Goal: Browse casually

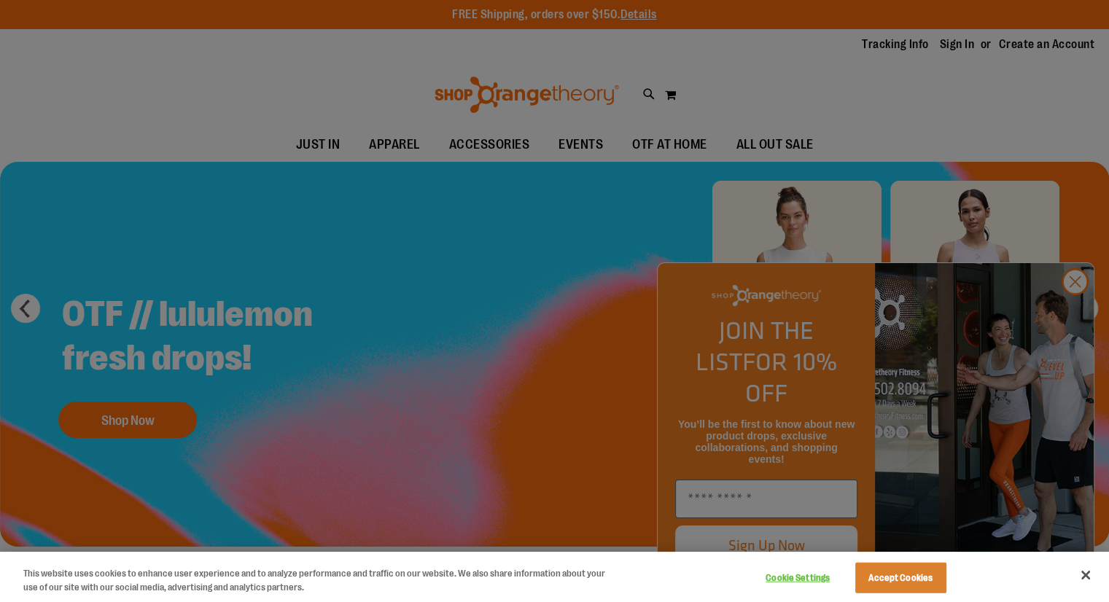
click at [70, 150] on div at bounding box center [554, 301] width 1109 height 602
click at [1085, 313] on div at bounding box center [554, 301] width 1109 height 602
click at [1073, 307] on div at bounding box center [554, 301] width 1109 height 602
click at [504, 233] on div at bounding box center [554, 301] width 1109 height 602
click at [472, 77] on div at bounding box center [554, 301] width 1109 height 602
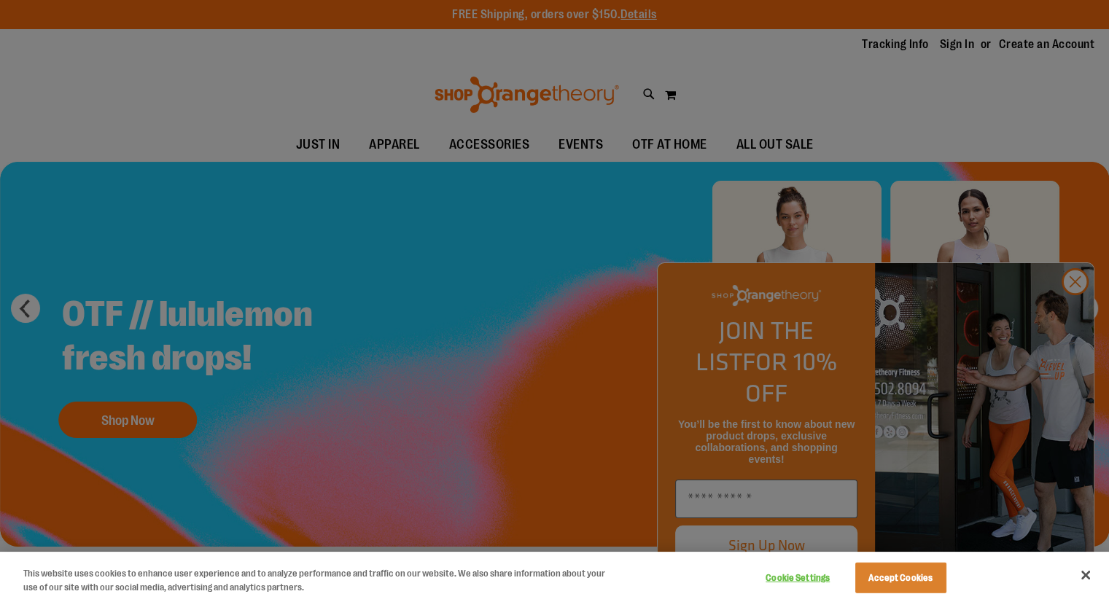
click at [902, 112] on div at bounding box center [554, 301] width 1109 height 602
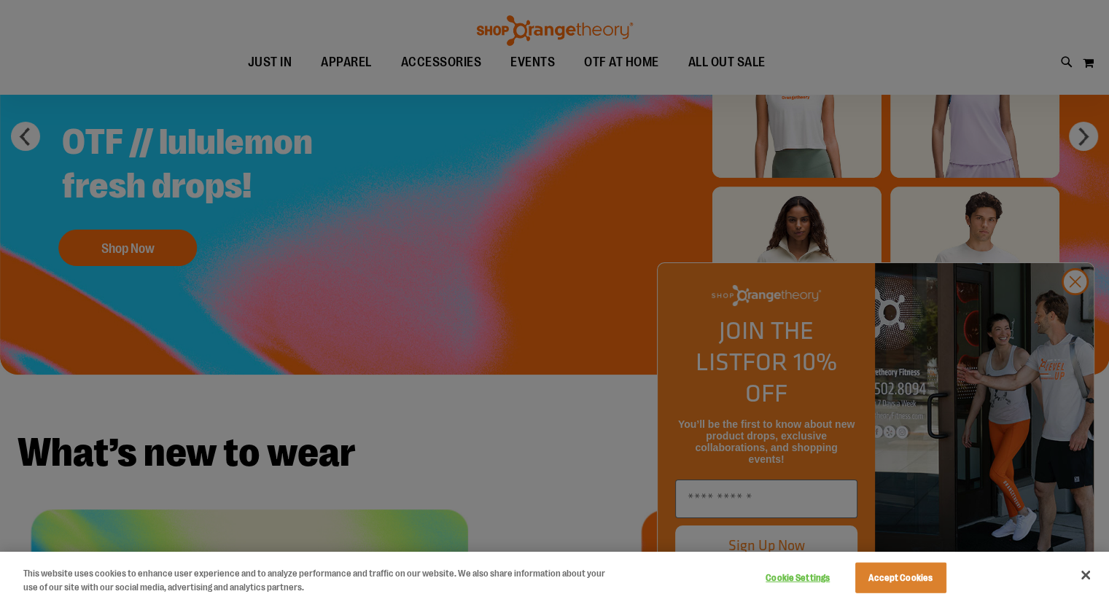
scroll to position [173, 0]
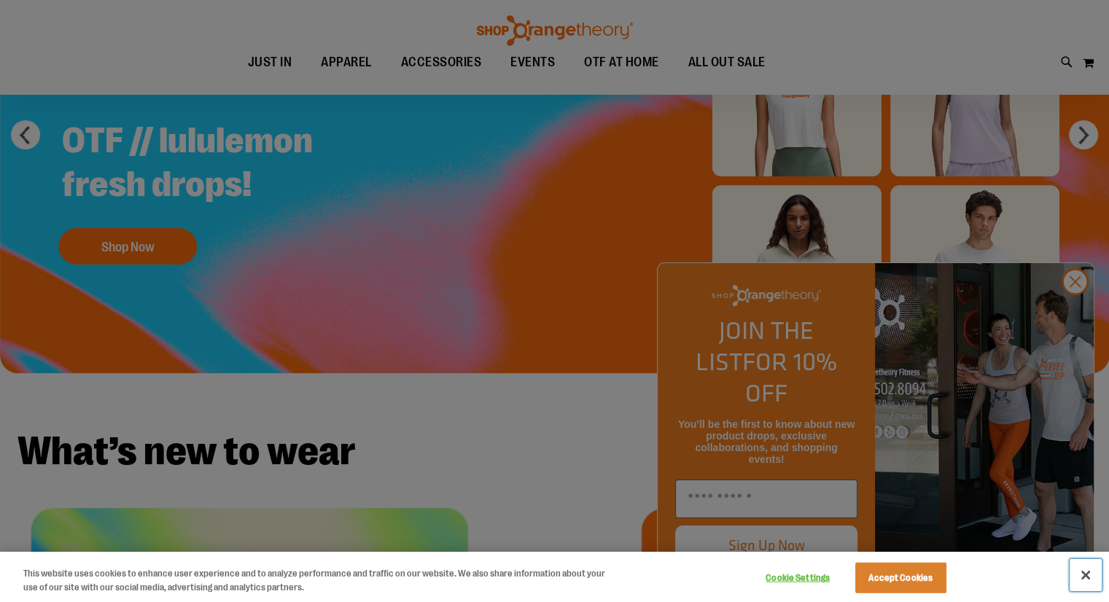
click at [1080, 569] on button "Close" at bounding box center [1085, 575] width 32 height 32
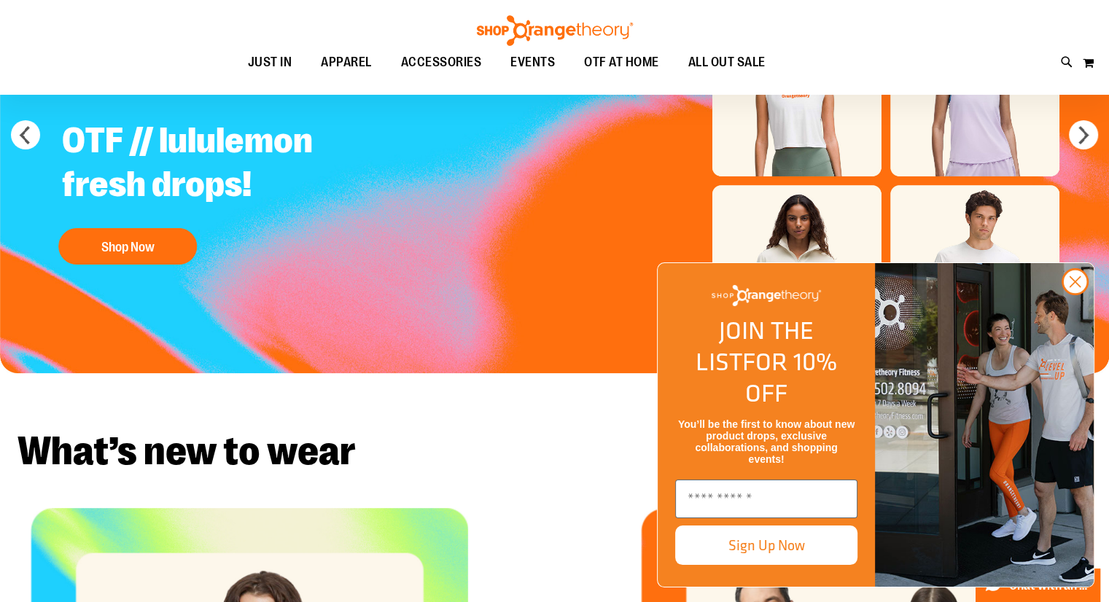
click at [1083, 321] on img "FLYOUT Form" at bounding box center [984, 425] width 219 height 324
click at [1072, 294] on circle "Close dialog" at bounding box center [1075, 282] width 24 height 24
